Goal: Task Accomplishment & Management: Use online tool/utility

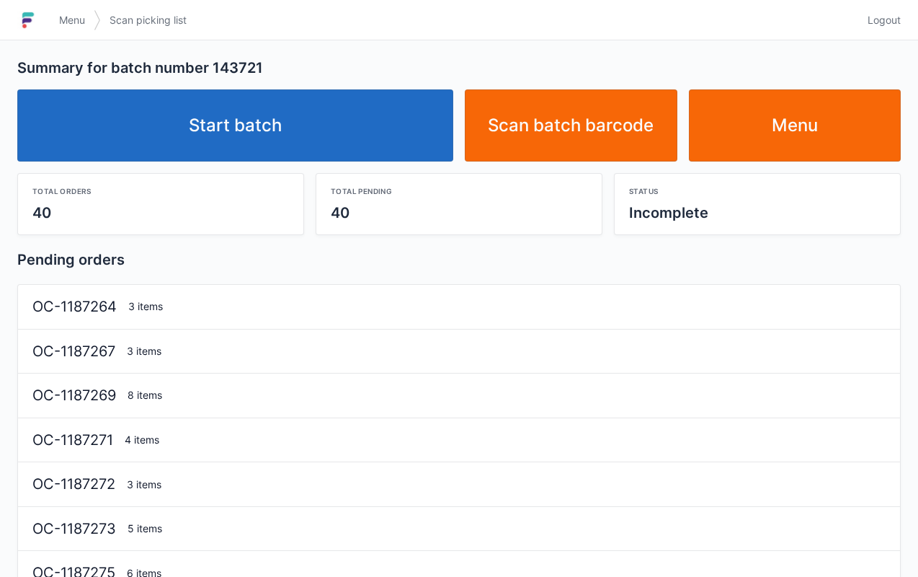
click at [290, 140] on link "Start batch" at bounding box center [235, 125] width 436 height 72
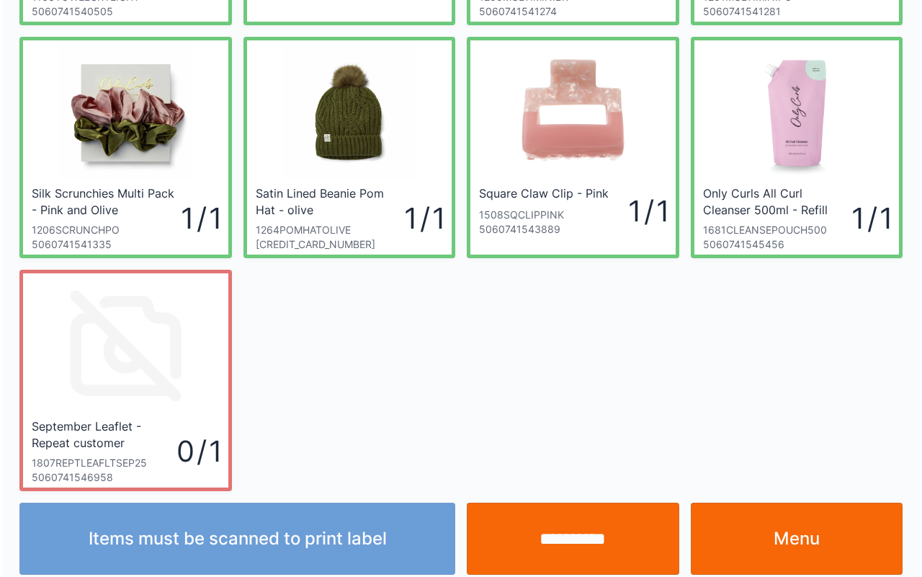
scroll to position [251, 0]
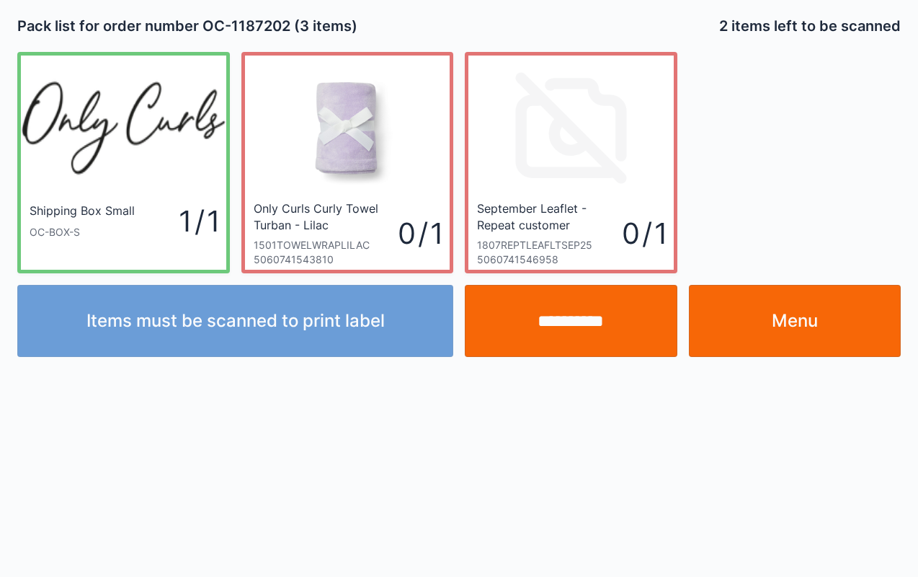
click at [822, 305] on link "Menu" at bounding box center [795, 321] width 213 height 72
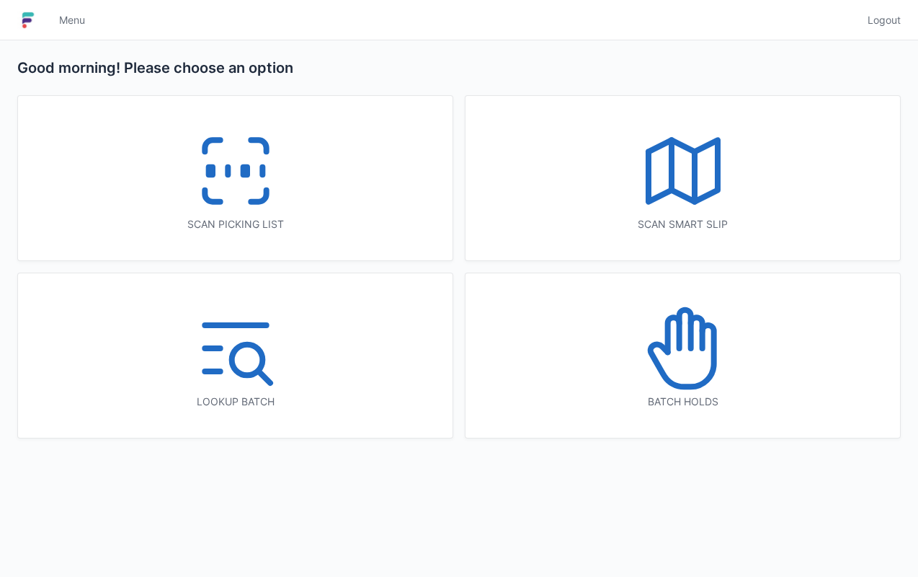
click at [254, 177] on icon at bounding box center [236, 171] width 92 height 92
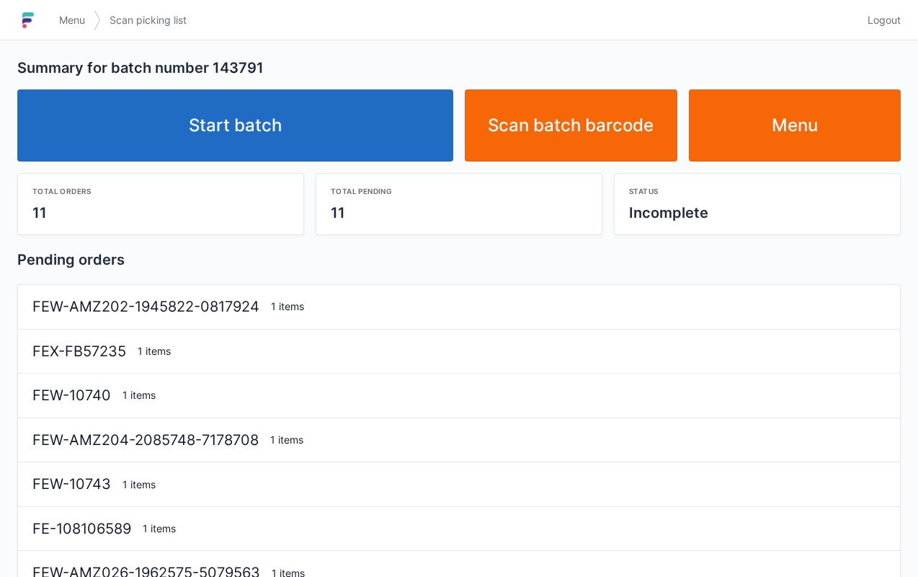
click at [352, 125] on link "Start batch" at bounding box center [235, 125] width 436 height 72
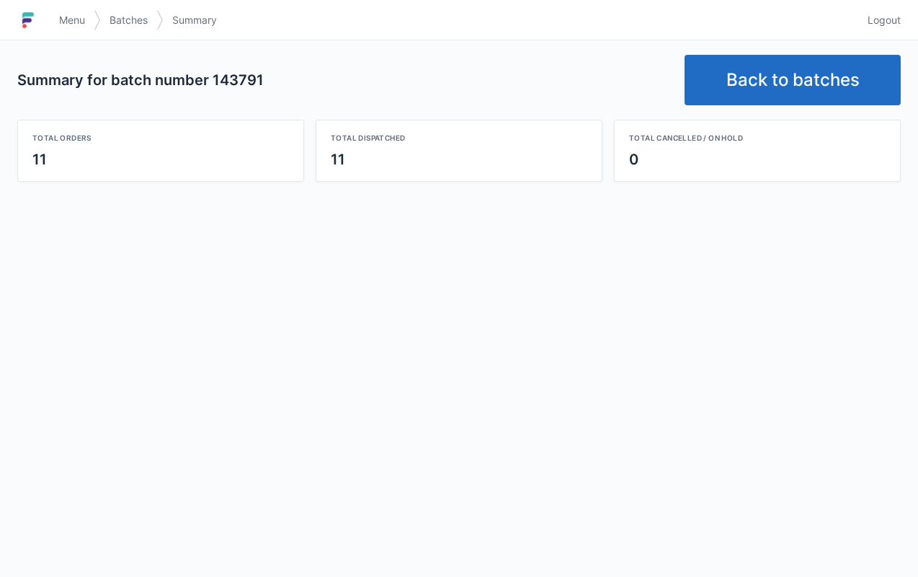
click at [816, 71] on link "Back to batches" at bounding box center [793, 80] width 216 height 50
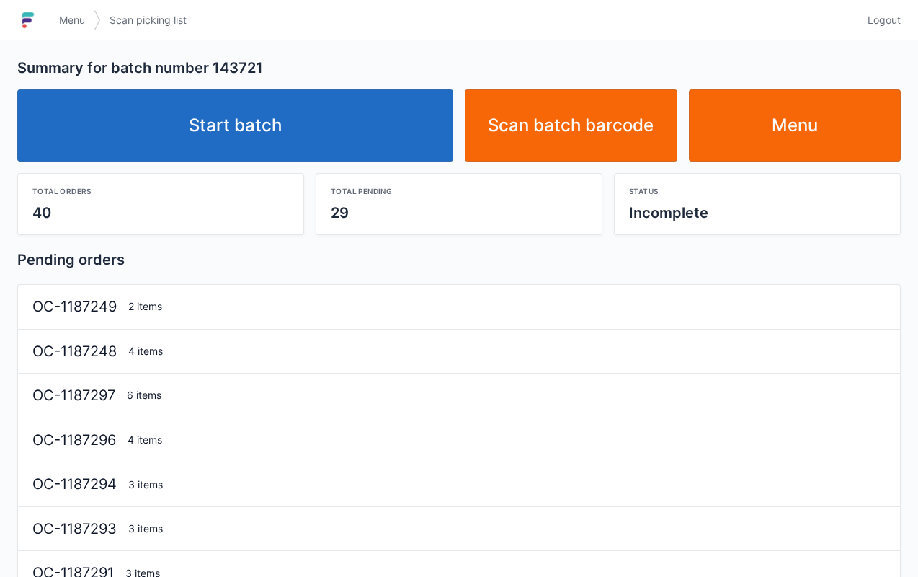
click at [314, 143] on link "Start batch" at bounding box center [235, 125] width 436 height 72
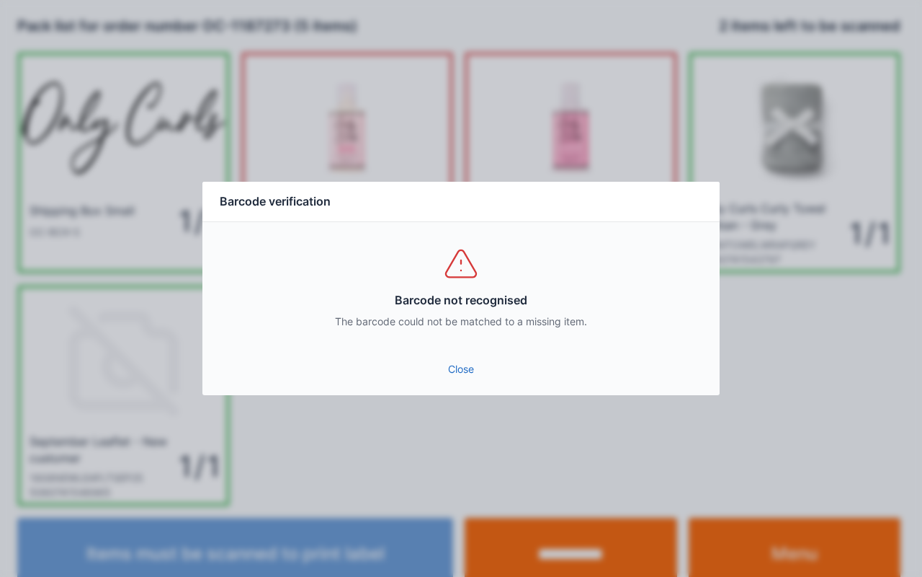
click at [489, 366] on link "Close" at bounding box center [461, 369] width 494 height 26
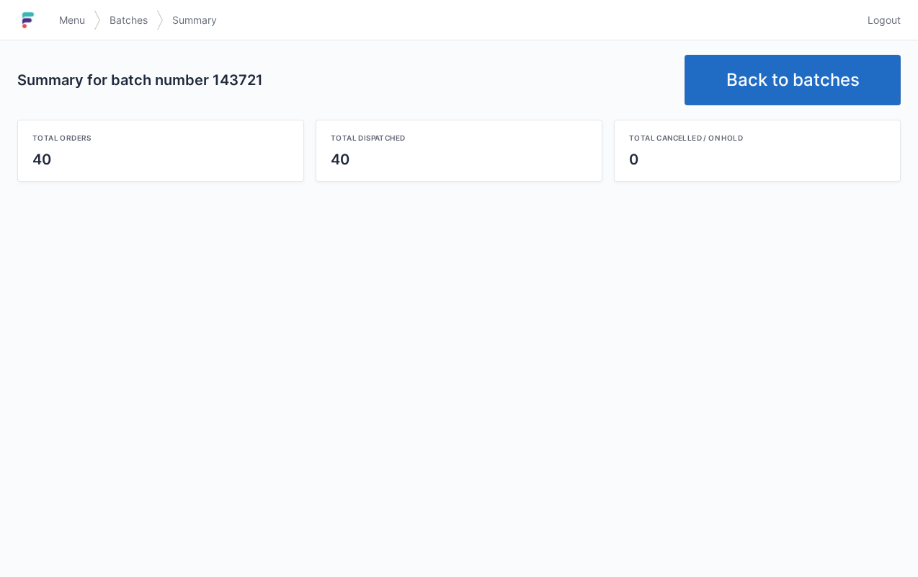
click at [794, 101] on link "Back to batches" at bounding box center [793, 80] width 216 height 50
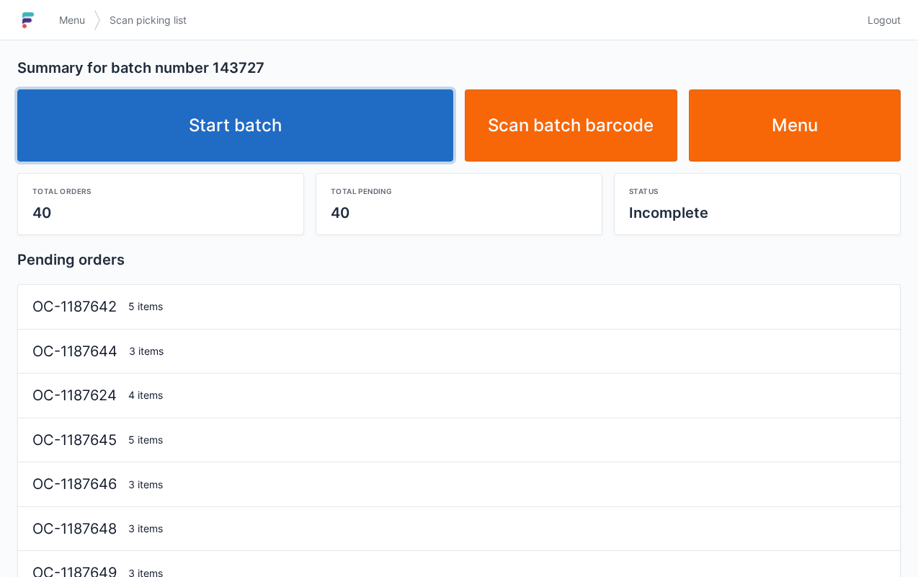
click at [342, 143] on link "Start batch" at bounding box center [235, 125] width 436 height 72
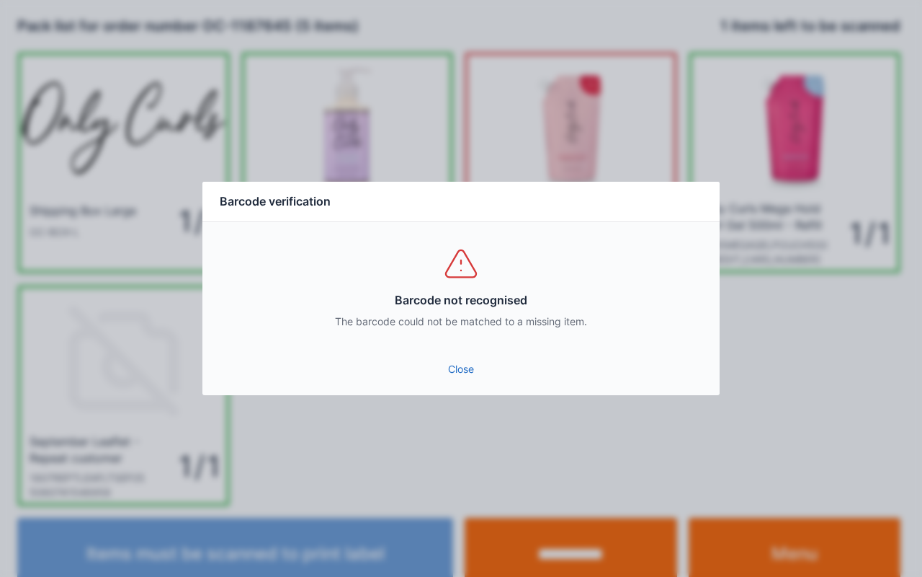
click at [459, 368] on link "Close" at bounding box center [461, 369] width 494 height 26
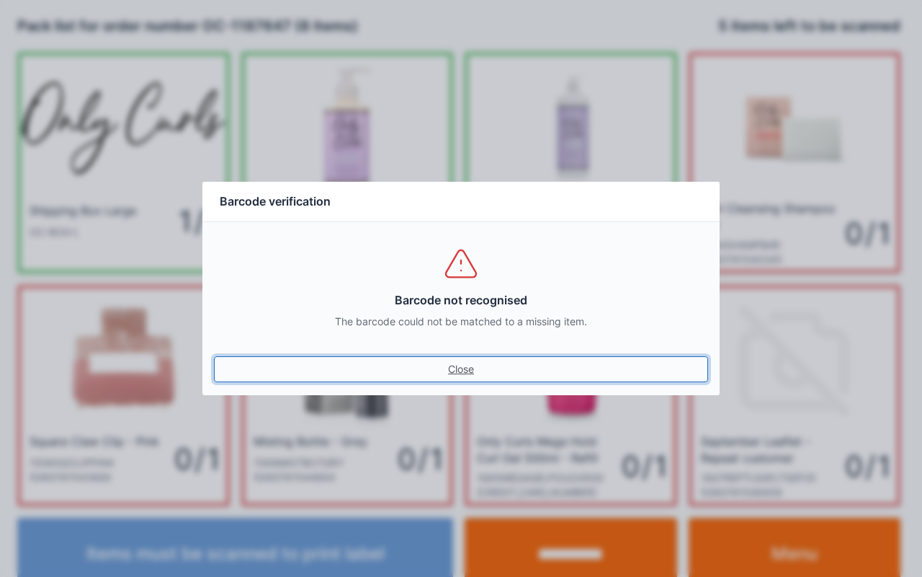
click at [460, 358] on link "Close" at bounding box center [461, 369] width 494 height 26
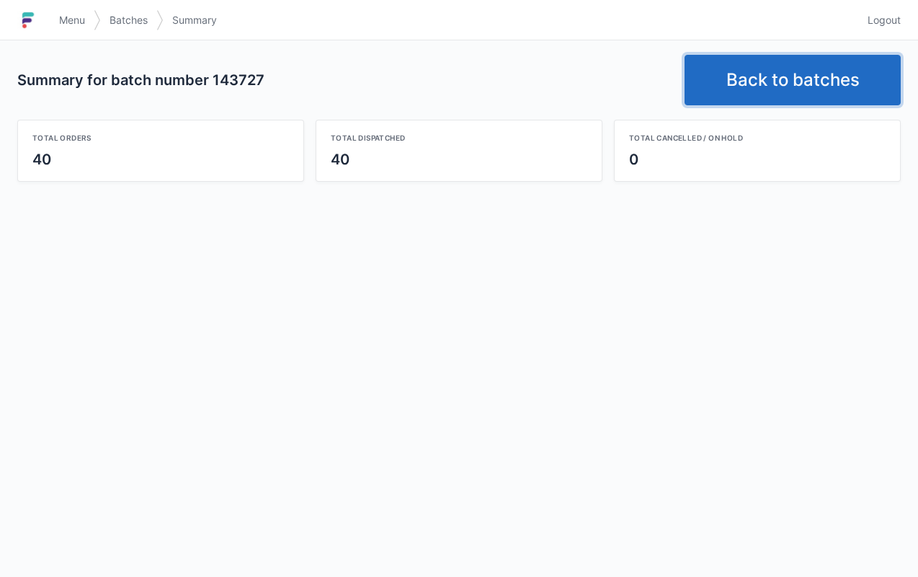
click at [775, 83] on link "Back to batches" at bounding box center [793, 80] width 216 height 50
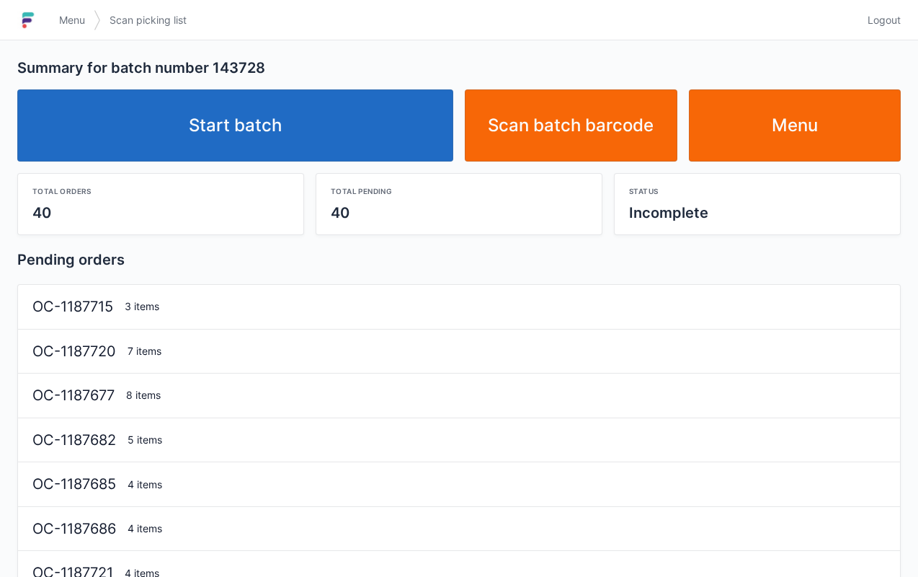
click at [293, 140] on link "Start batch" at bounding box center [235, 125] width 436 height 72
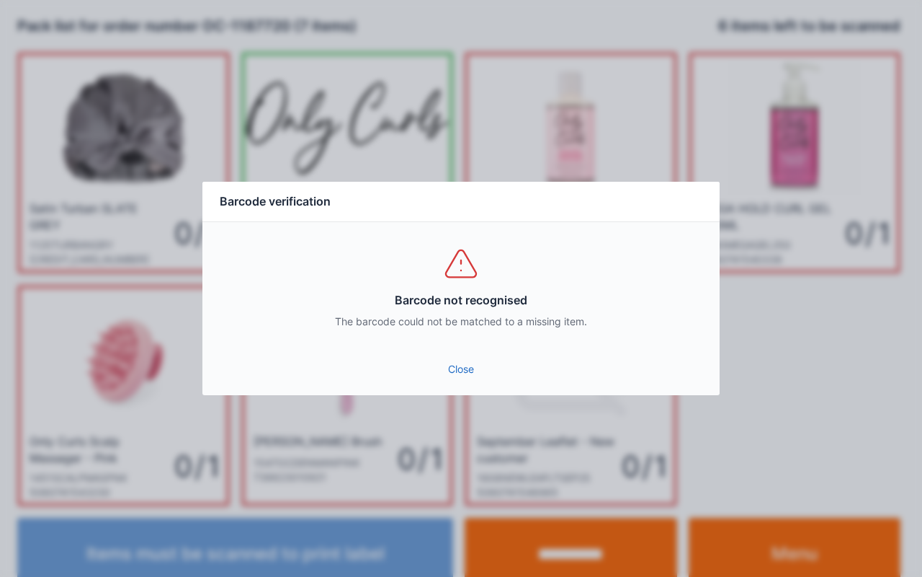
click at [477, 372] on link "Close" at bounding box center [461, 369] width 494 height 26
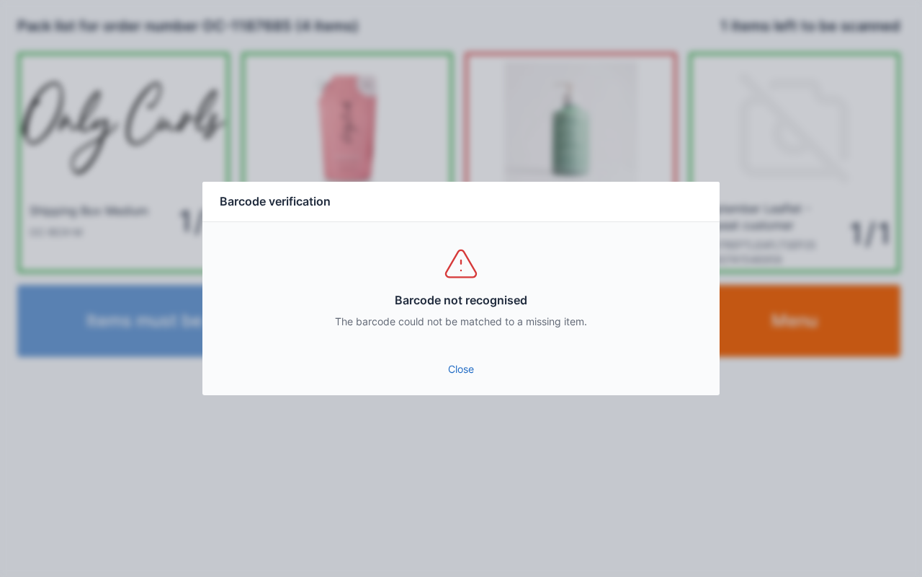
click at [458, 378] on link "Close" at bounding box center [461, 369] width 494 height 26
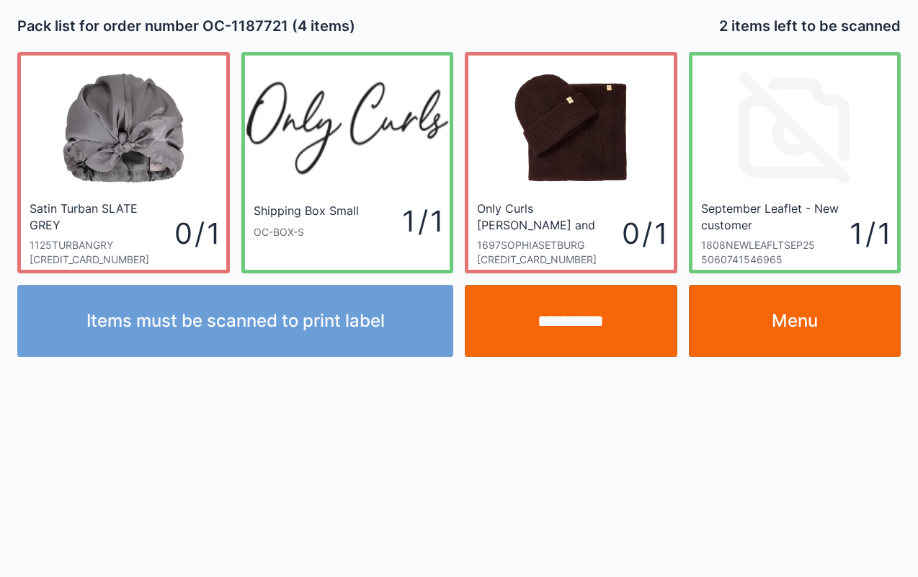
click at [45, 418] on div "**********" at bounding box center [459, 288] width 918 height 577
click at [56, 440] on div "**********" at bounding box center [459, 288] width 918 height 577
click at [585, 330] on input "**********" at bounding box center [571, 321] width 213 height 72
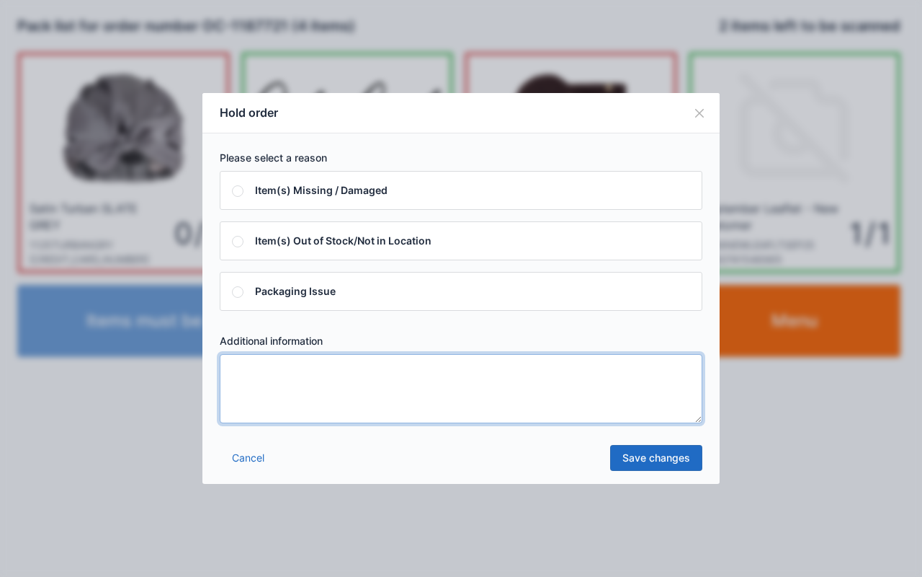
click at [333, 392] on textarea at bounding box center [461, 388] width 483 height 69
type textarea "****"
click at [664, 458] on link "Save changes" at bounding box center [656, 458] width 92 height 26
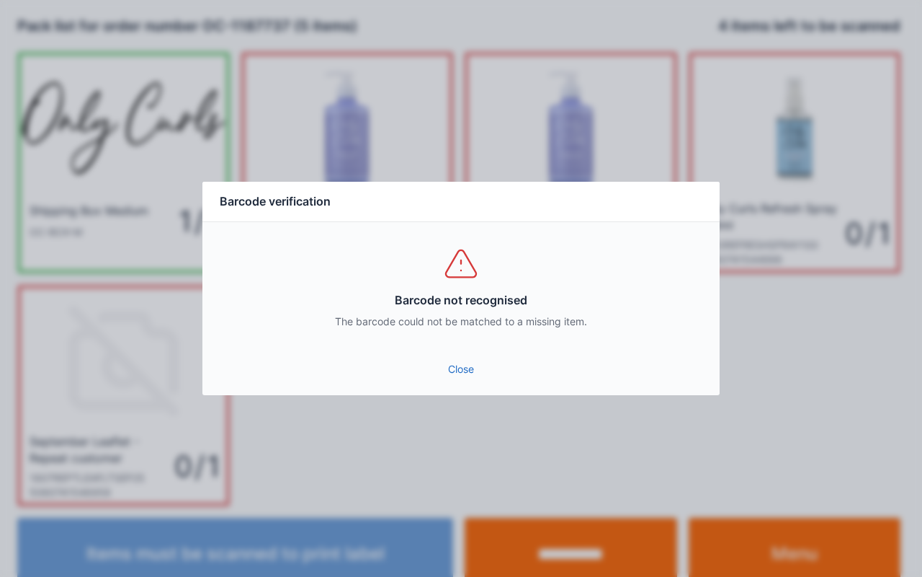
click at [463, 363] on link "Close" at bounding box center [461, 369] width 494 height 26
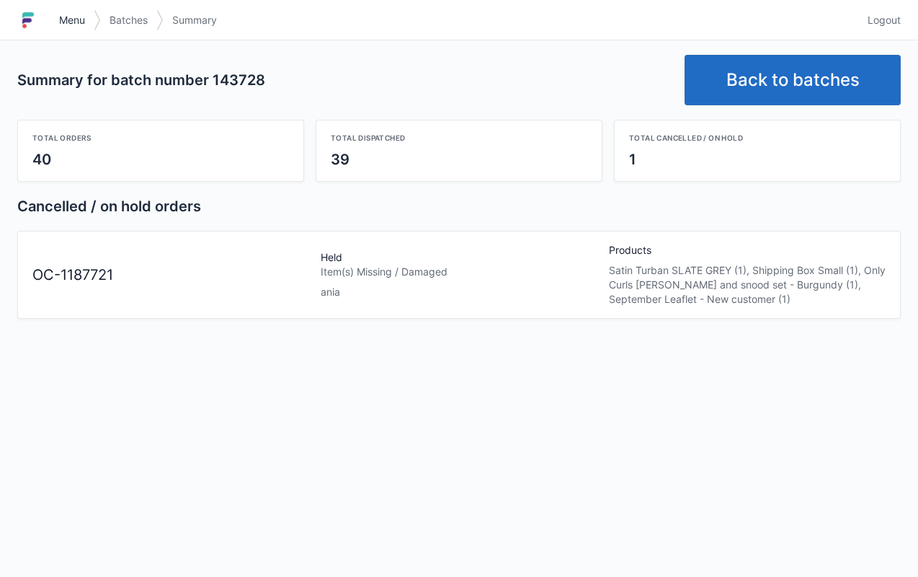
click at [72, 14] on span "Menu" at bounding box center [72, 20] width 26 height 14
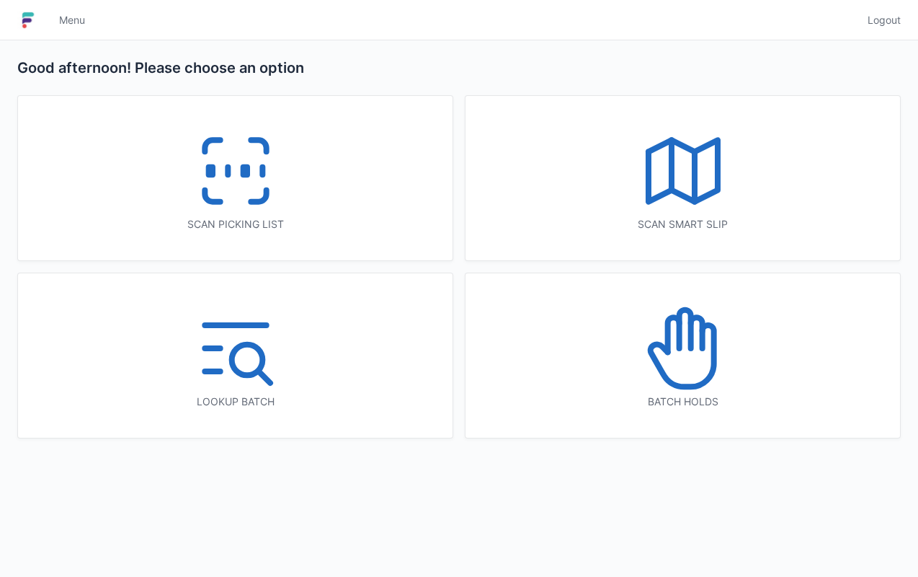
click at [726, 383] on icon at bounding box center [683, 348] width 92 height 92
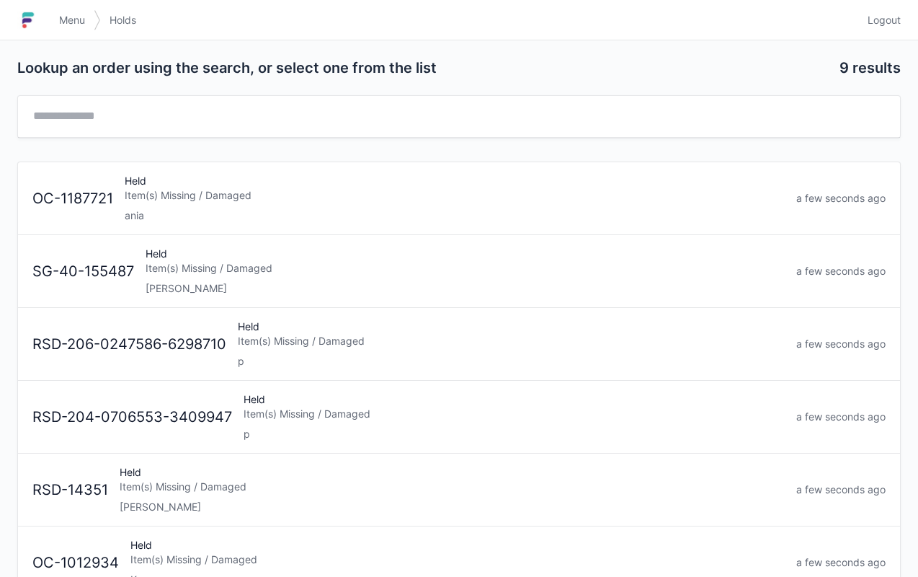
click at [205, 205] on div "Held Item(s) Missing / Damaged ania" at bounding box center [455, 198] width 672 height 49
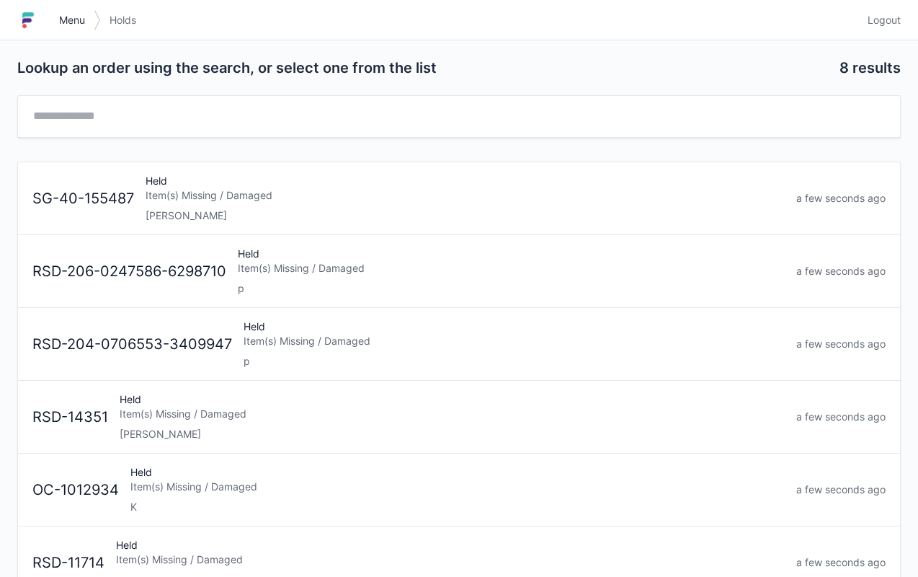
click at [56, 22] on link "Menu" at bounding box center [71, 20] width 43 height 26
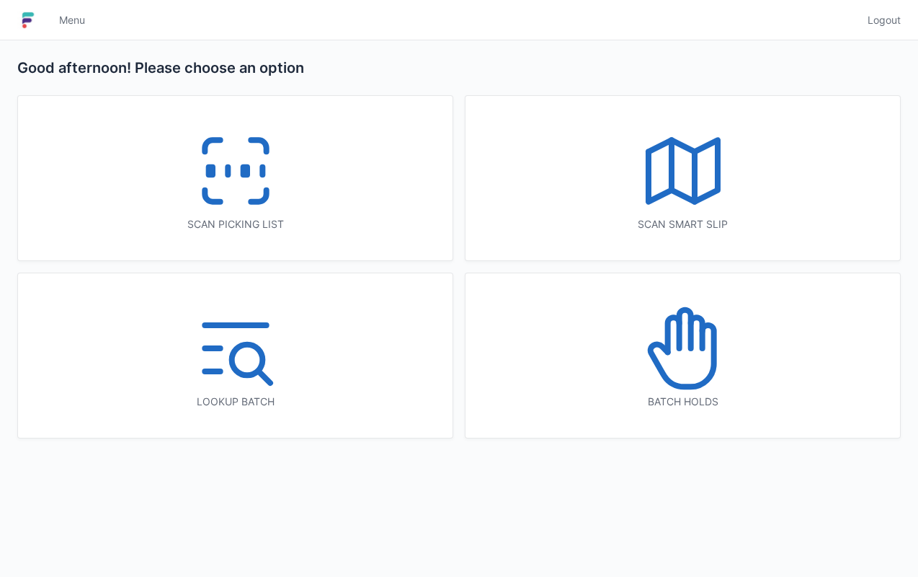
click at [203, 172] on icon at bounding box center [236, 171] width 92 height 92
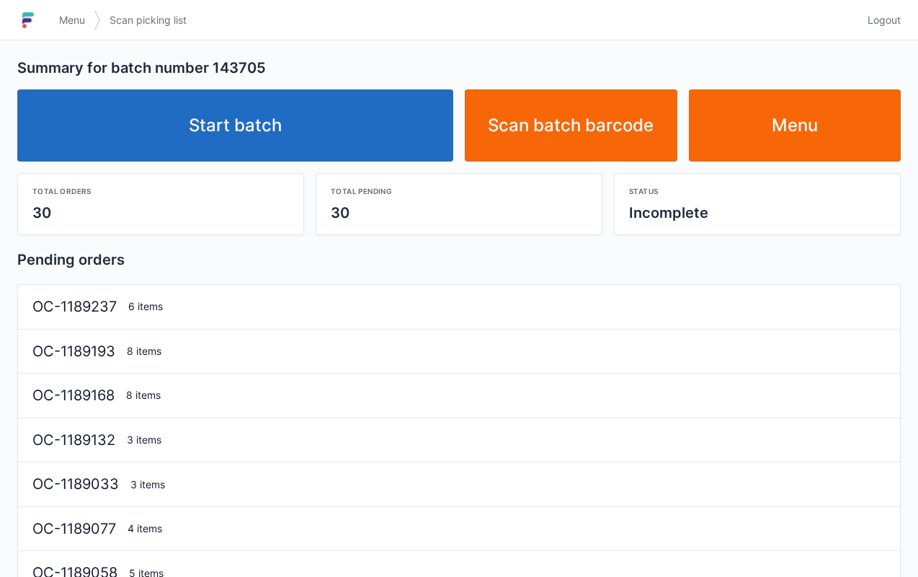
click at [280, 151] on link "Start batch" at bounding box center [235, 125] width 436 height 72
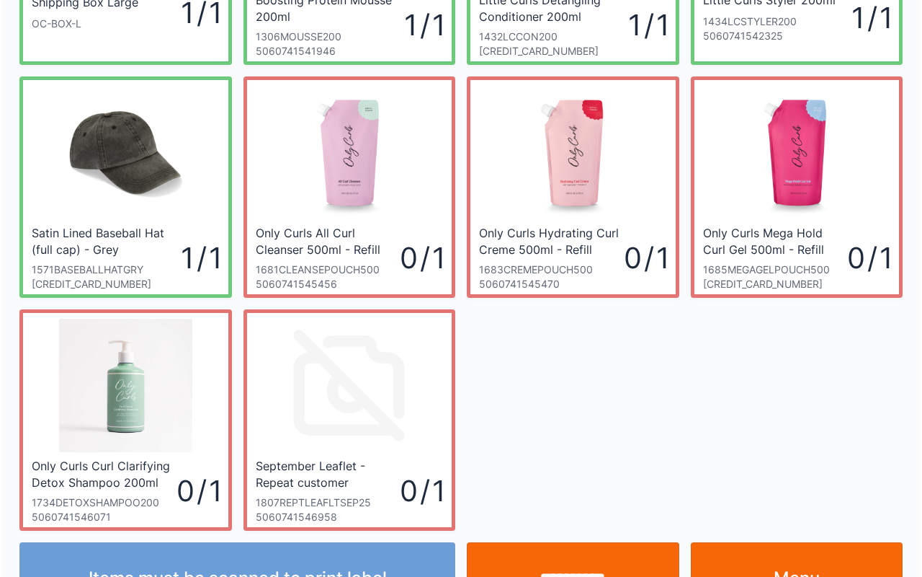
scroll to position [221, 0]
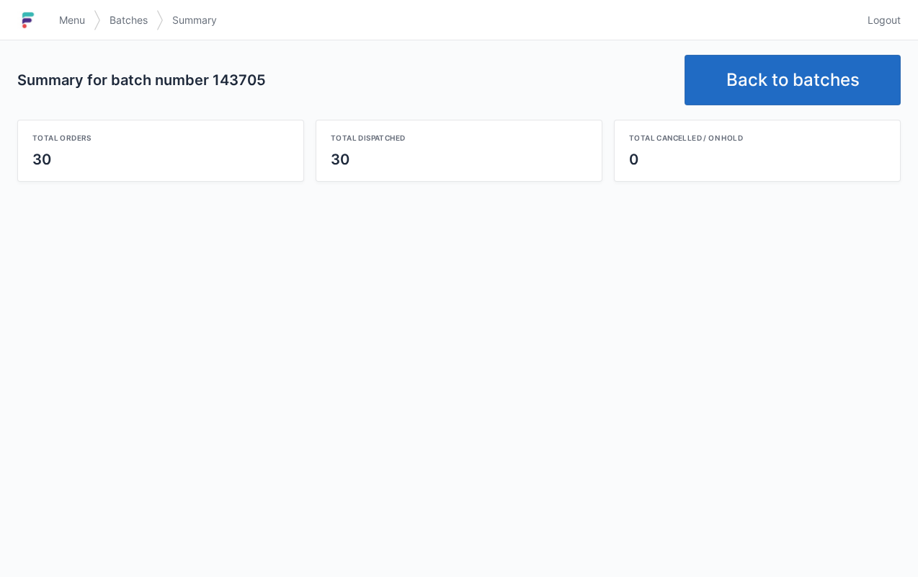
click at [796, 83] on link "Back to batches" at bounding box center [793, 80] width 216 height 50
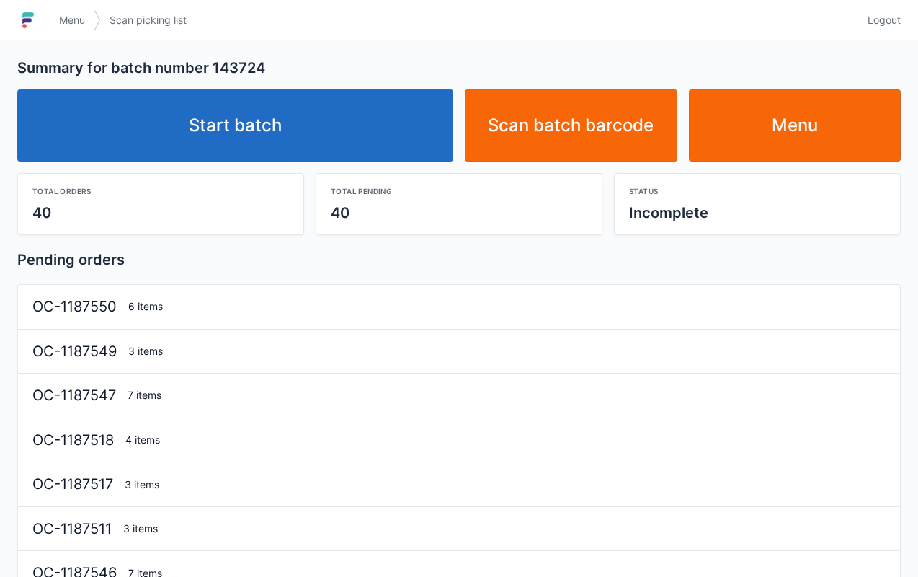
click at [331, 177] on div "Total pending 40" at bounding box center [458, 204] width 285 height 61
click at [326, 117] on link "Start batch" at bounding box center [235, 125] width 436 height 72
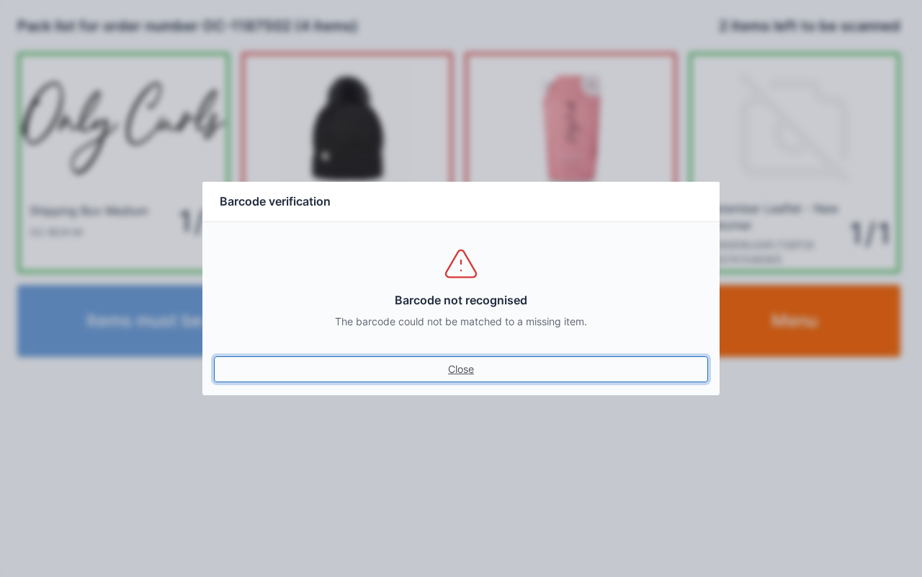
click at [444, 378] on link "Close" at bounding box center [461, 369] width 494 height 26
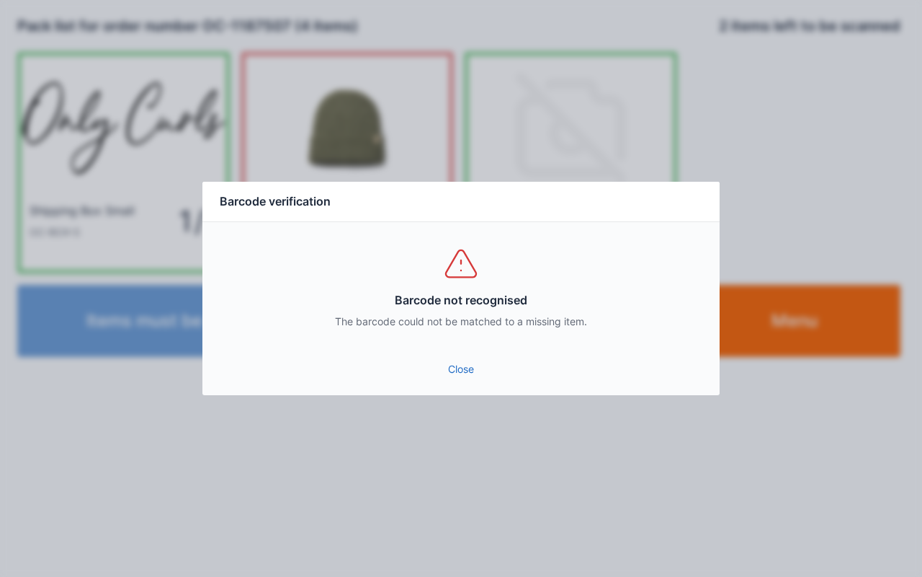
click at [463, 379] on link "Close" at bounding box center [461, 369] width 494 height 26
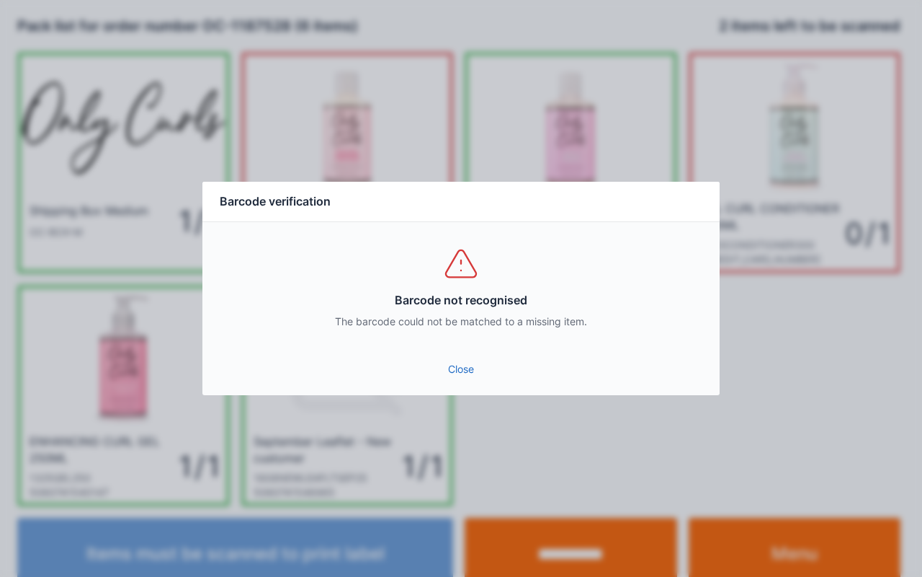
click at [463, 377] on link "Close" at bounding box center [461, 369] width 494 height 26
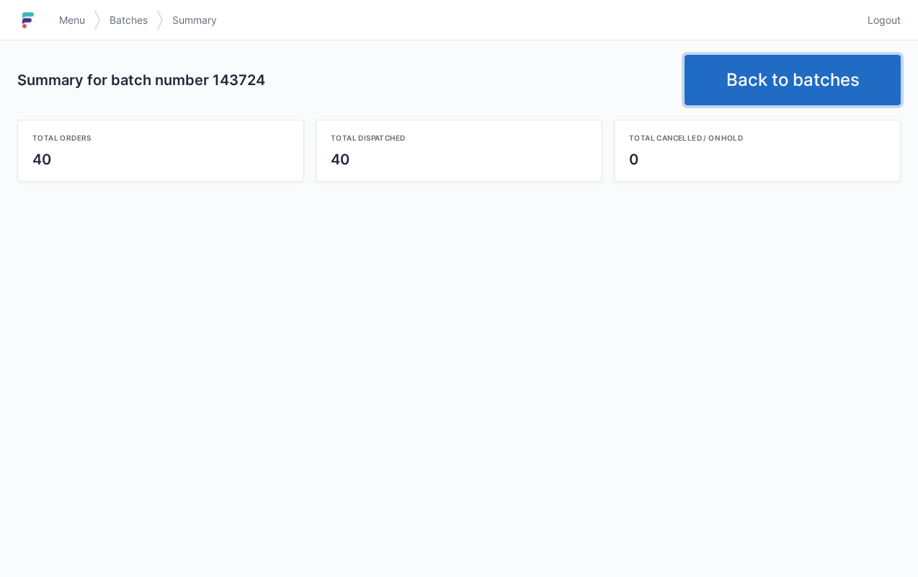
click at [796, 70] on link "Back to batches" at bounding box center [793, 80] width 216 height 50
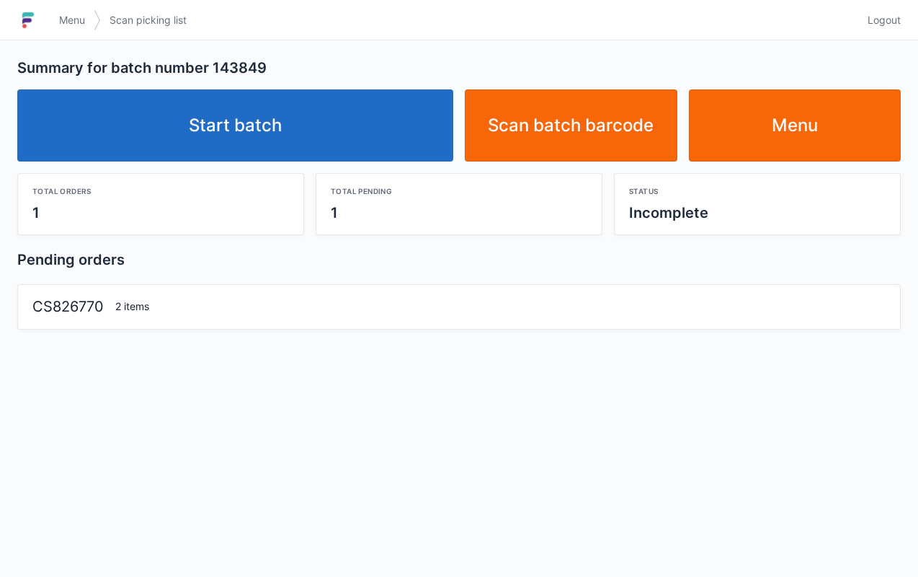
click at [309, 125] on link "Start batch" at bounding box center [235, 125] width 436 height 72
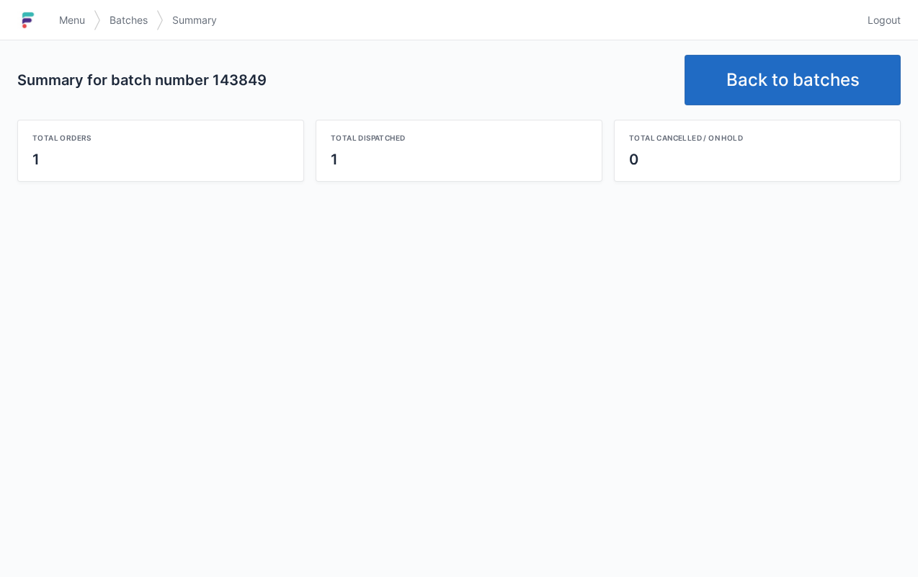
click at [774, 81] on link "Back to batches" at bounding box center [793, 80] width 216 height 50
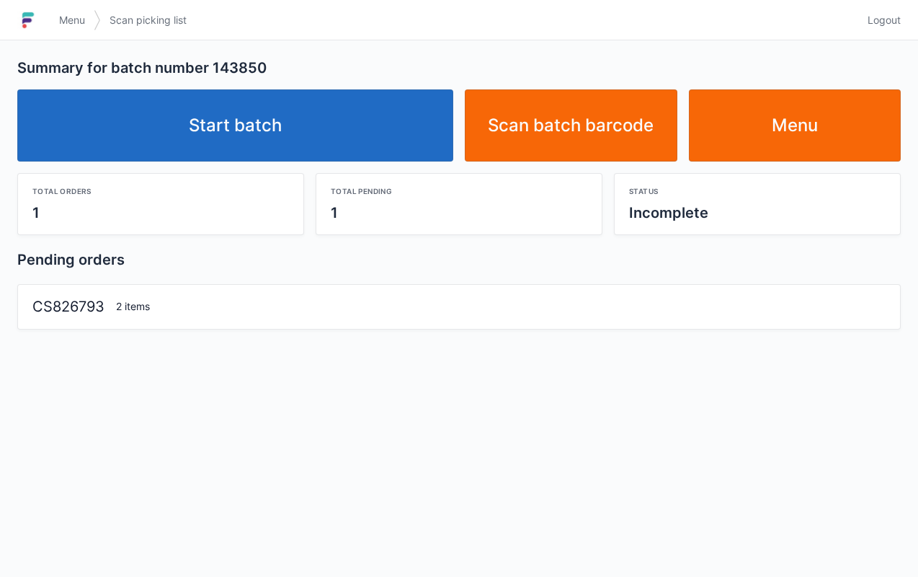
click at [339, 119] on link "Start batch" at bounding box center [235, 125] width 436 height 72
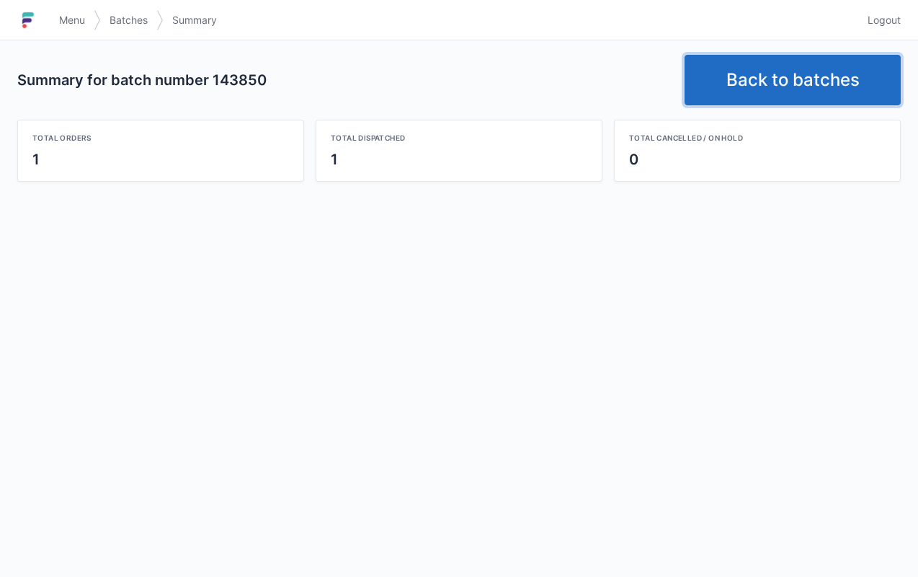
click at [810, 70] on link "Back to batches" at bounding box center [793, 80] width 216 height 50
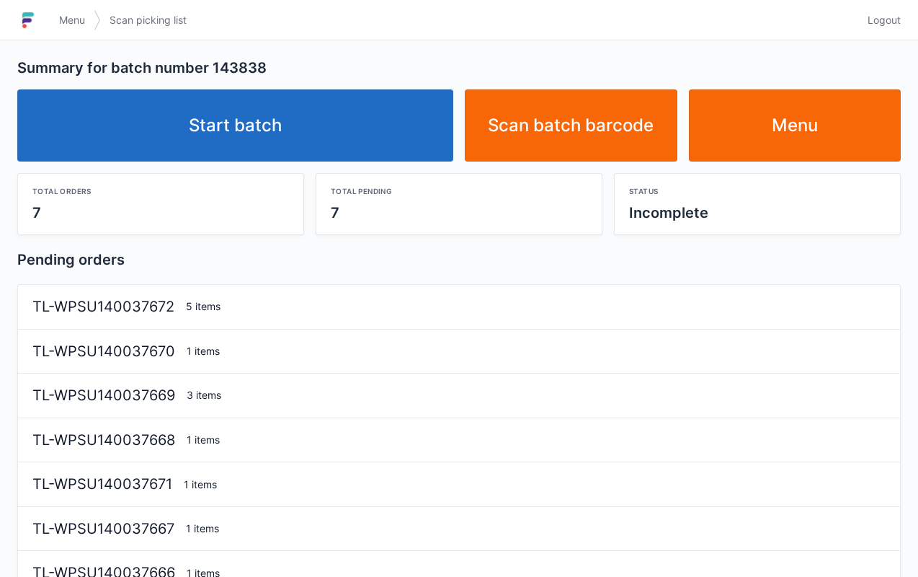
click at [303, 140] on link "Start batch" at bounding box center [235, 125] width 436 height 72
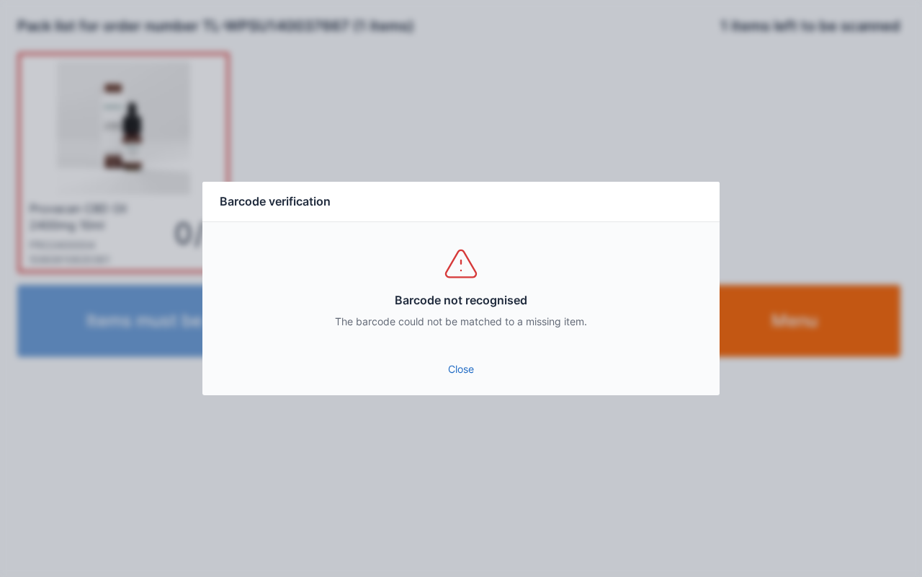
click at [461, 369] on link "Close" at bounding box center [461, 369] width 494 height 26
